Goal: Book appointment/travel/reservation: Book appointment/travel/reservation

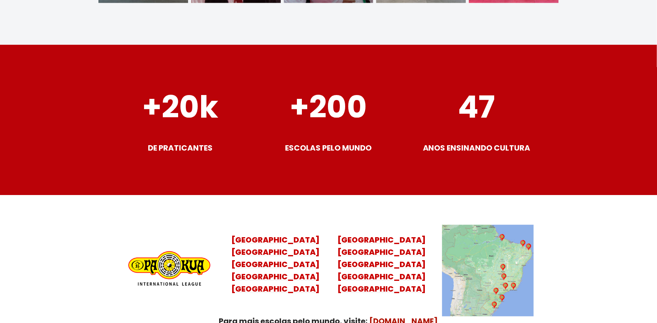
scroll to position [2988, 0]
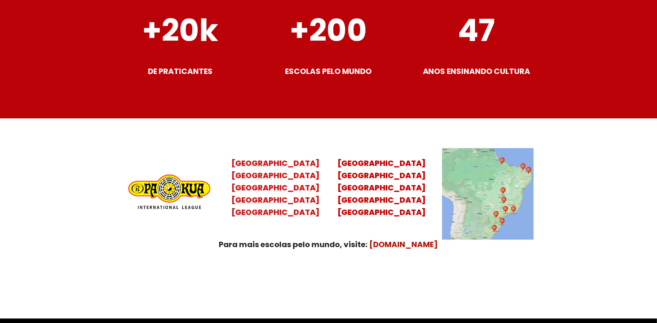
click at [280, 191] on mark "Santa Catarina Paraná São Paulo Rio de Janeiro" at bounding box center [275, 194] width 88 height 48
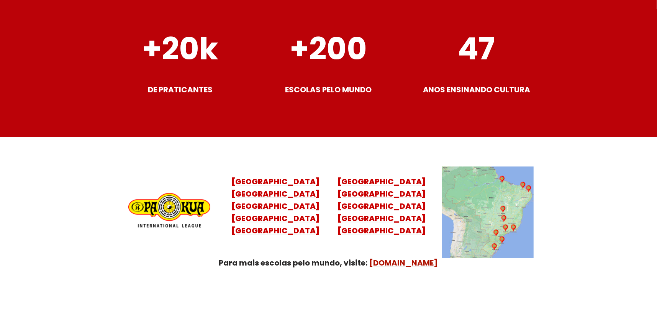
scroll to position [3058, 0]
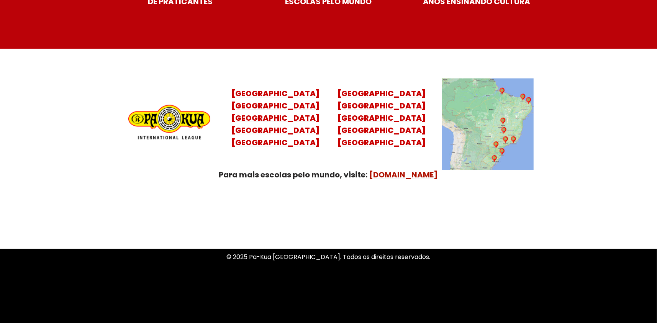
click at [497, 118] on img at bounding box center [488, 125] width 92 height 92
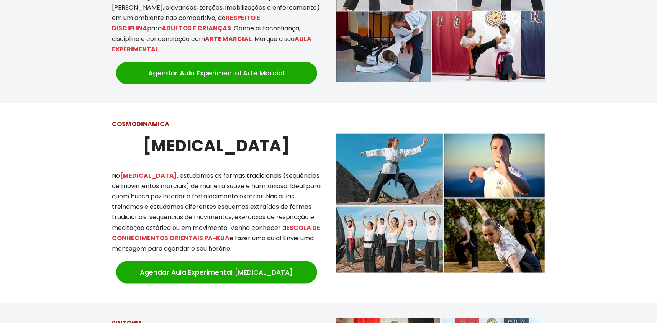
scroll to position [651, 0]
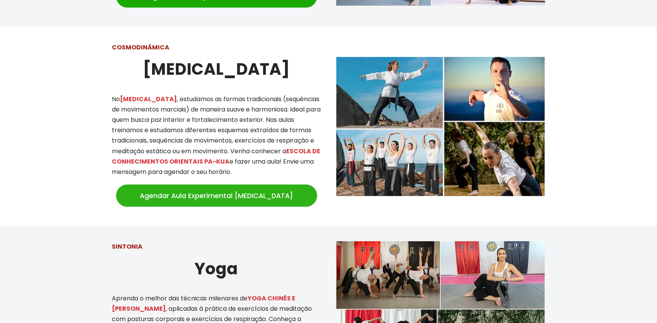
click at [222, 185] on link "Agendar Aula Experimental [MEDICAL_DATA]" at bounding box center [216, 196] width 201 height 22
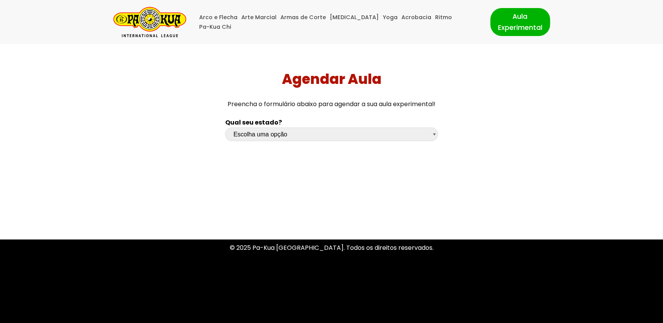
click at [433, 134] on select "Escolha uma opção Rio Grande do Sul Santa Catarina Paraná São Paulo Rio de Jane…" at bounding box center [331, 134] width 212 height 13
select select "sp"
click at [225, 128] on select "Escolha uma opção Rio Grande do Sul Santa Catarina Paraná São Paulo Rio de Jane…" at bounding box center [331, 134] width 212 height 13
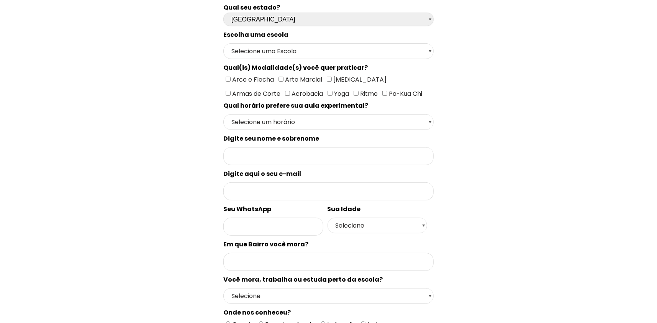
scroll to position [77, 0]
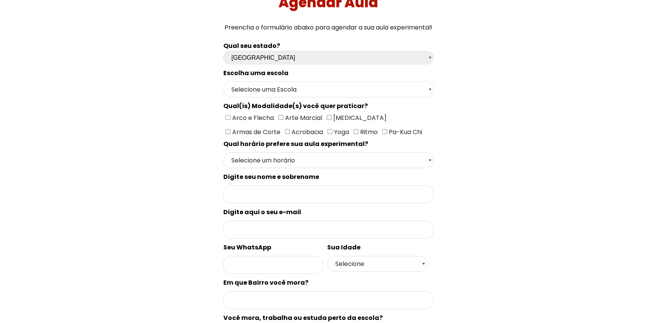
click at [429, 89] on select "Selecione uma Escola São Paulo - Escola Santa Cruz São Paulo - Escola Ana Rosa …" at bounding box center [328, 90] width 210 height 16
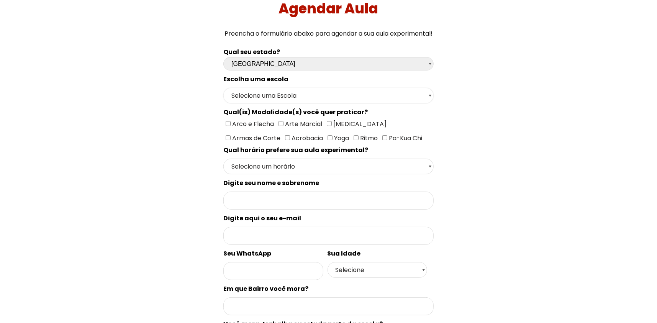
scroll to position [0, 0]
